Goal: Navigation & Orientation: Understand site structure

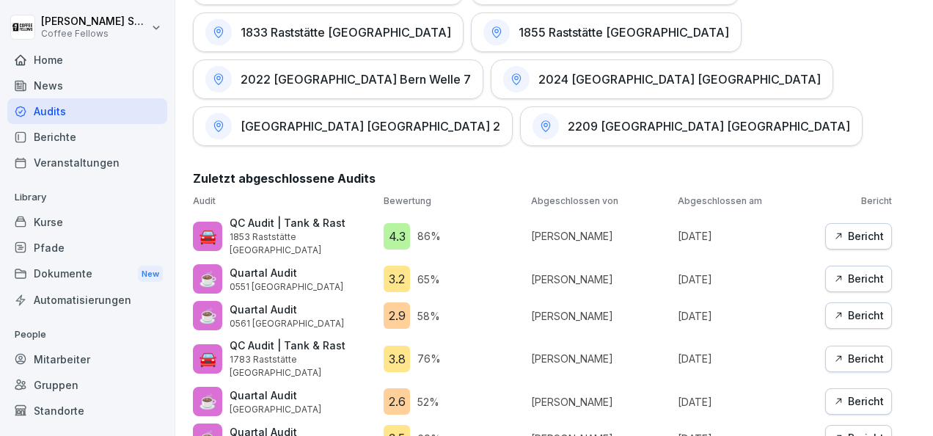
scroll to position [1318, 0]
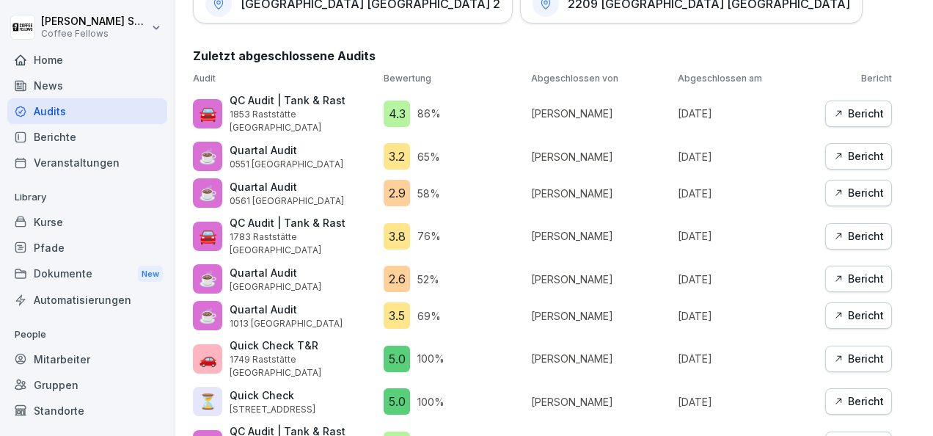
click at [858, 185] on div "Bericht" at bounding box center [859, 193] width 51 height 16
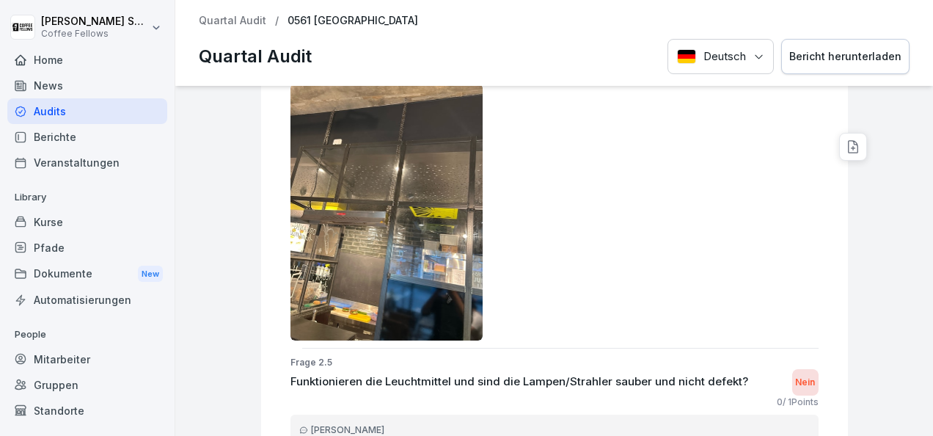
scroll to position [3772, 0]
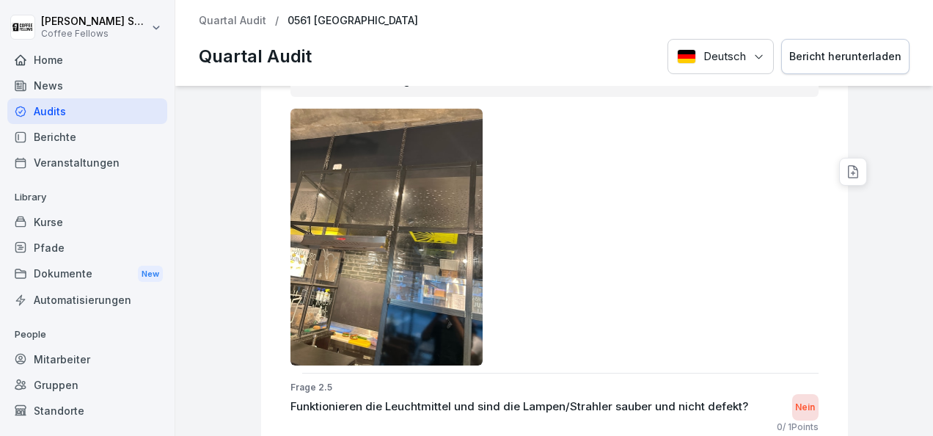
click at [41, 110] on div "Audits" at bounding box center [87, 111] width 160 height 26
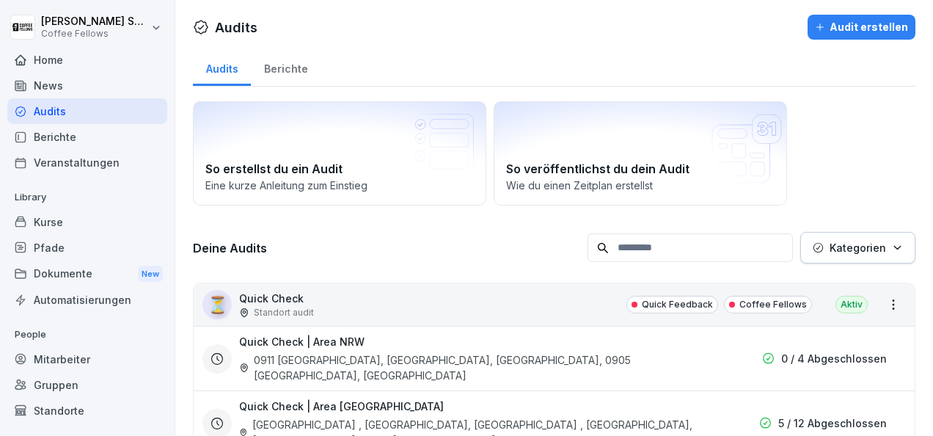
click at [275, 70] on div "Berichte" at bounding box center [286, 66] width 70 height 37
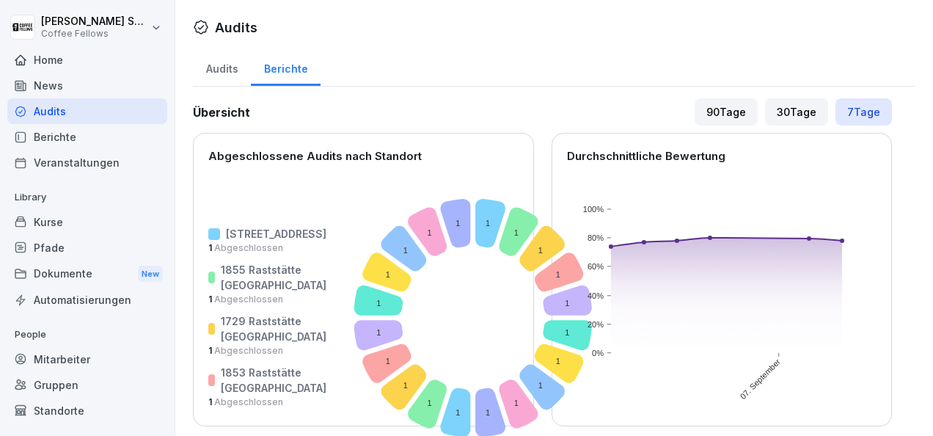
click at [62, 62] on div "Home" at bounding box center [87, 60] width 160 height 26
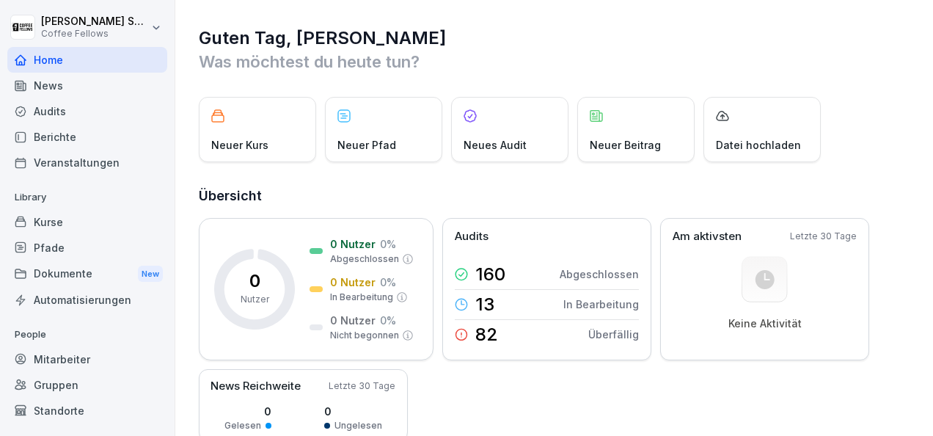
click at [54, 113] on div "Audits" at bounding box center [87, 111] width 160 height 26
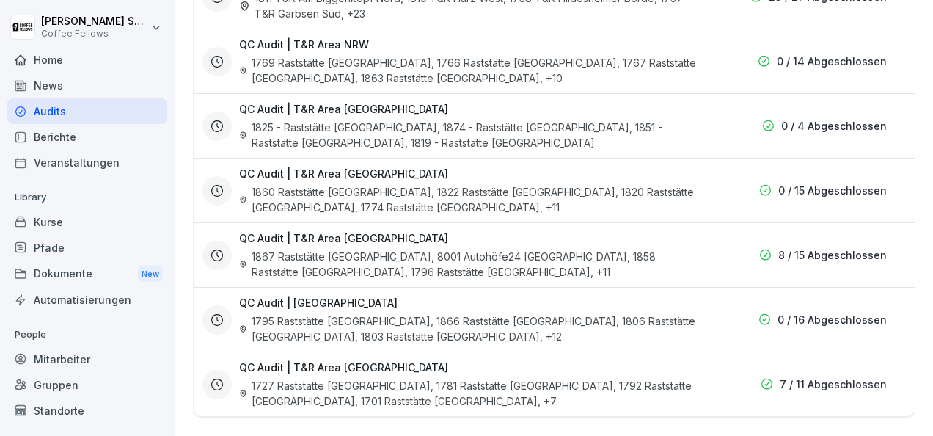
scroll to position [1454, 0]
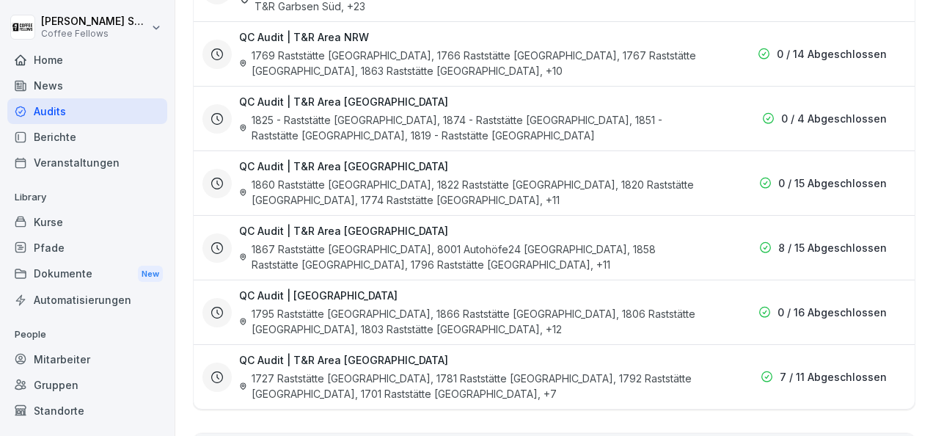
click at [76, 87] on div "News" at bounding box center [87, 86] width 160 height 26
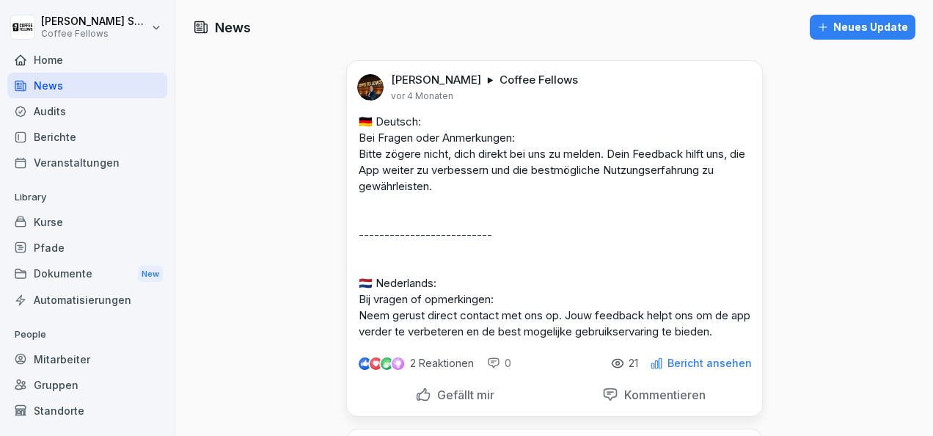
click at [74, 59] on div "Home" at bounding box center [87, 60] width 160 height 26
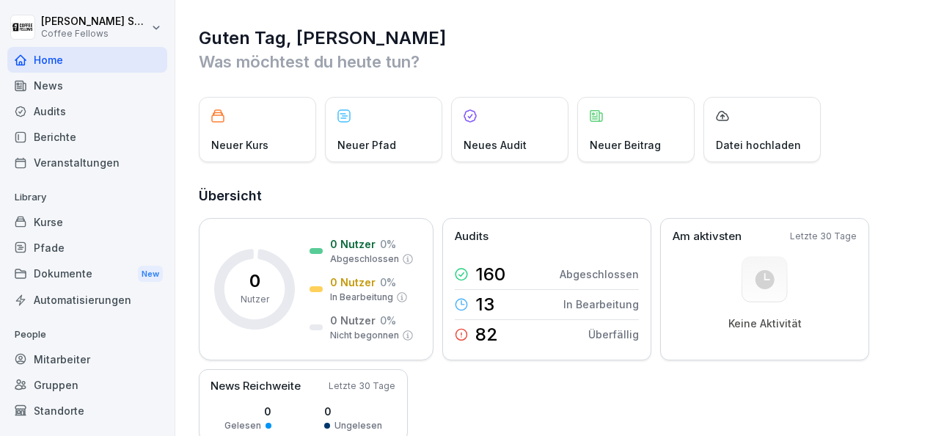
click at [48, 84] on div "News" at bounding box center [87, 86] width 160 height 26
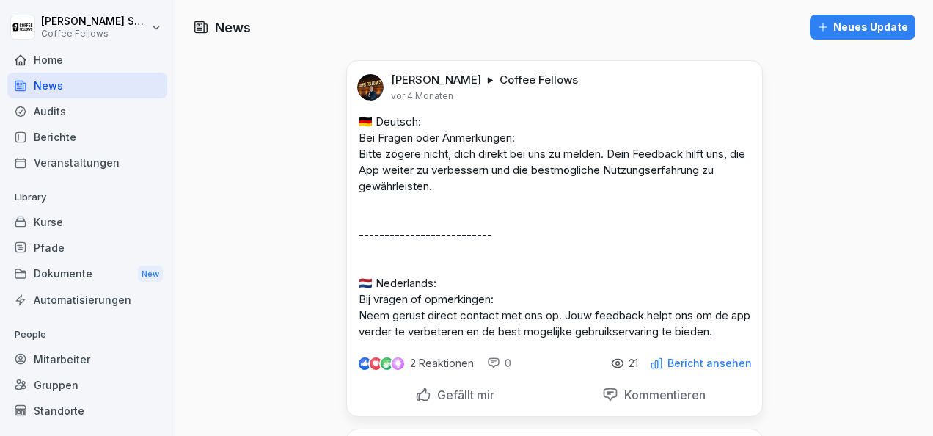
click at [84, 265] on div "Dokumente New" at bounding box center [87, 273] width 160 height 27
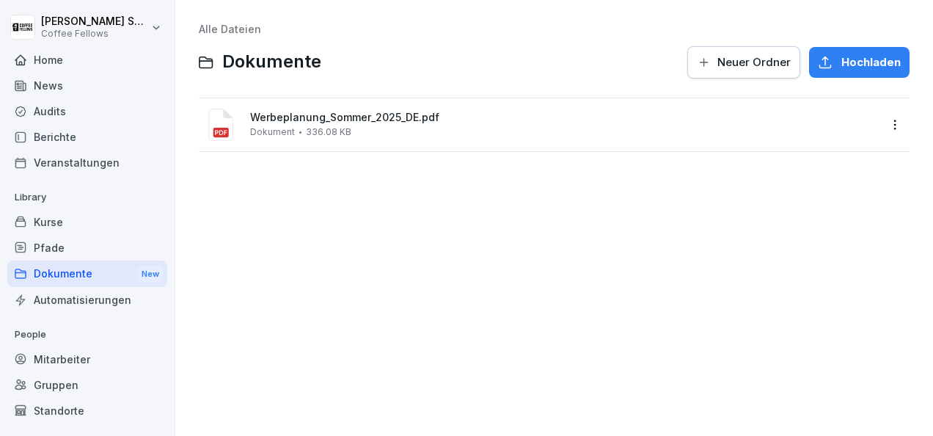
click at [65, 160] on div "Veranstaltungen" at bounding box center [87, 163] width 160 height 26
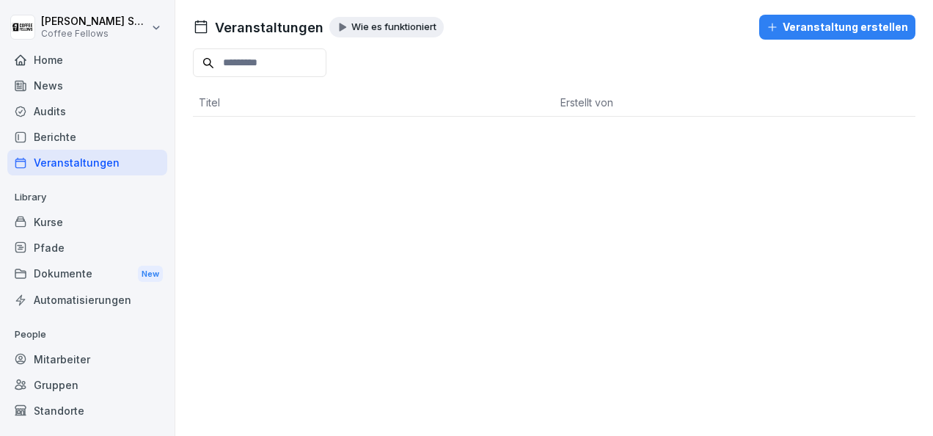
click at [65, 142] on div "Berichte" at bounding box center [87, 137] width 160 height 26
